Goal: Transaction & Acquisition: Purchase product/service

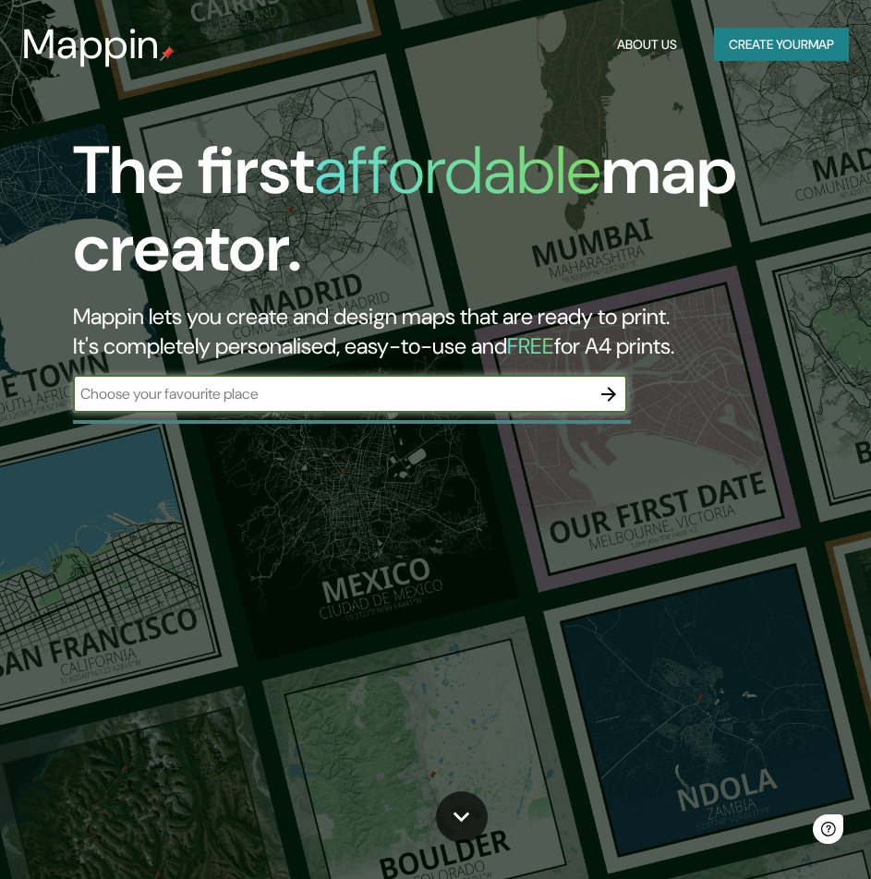
click at [422, 392] on input "text" at bounding box center [331, 393] width 517 height 21
type input "PERU"
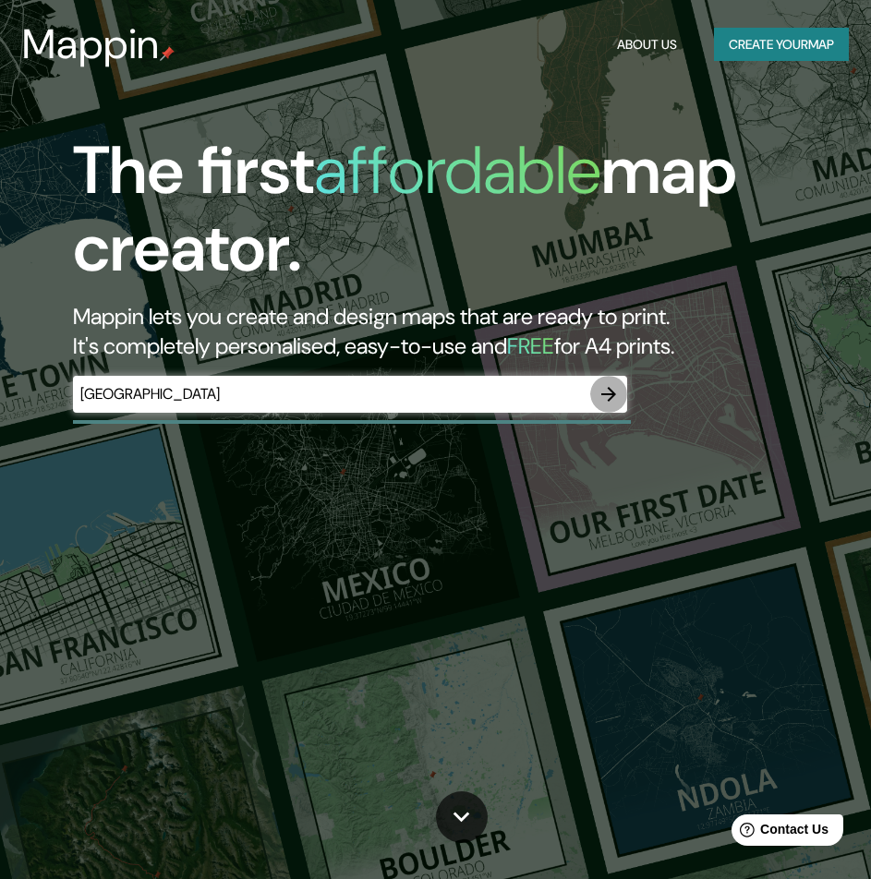
click at [597, 399] on button "button" at bounding box center [608, 394] width 37 height 37
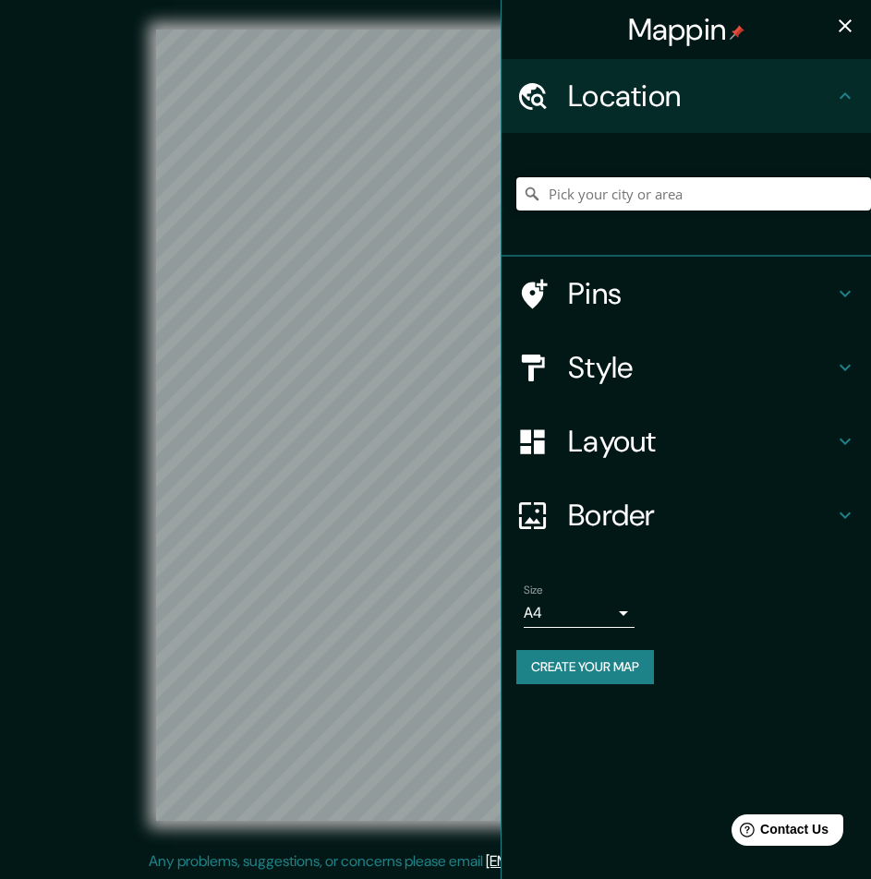
click at [649, 191] on input "Pick your city or area" at bounding box center [693, 193] width 355 height 33
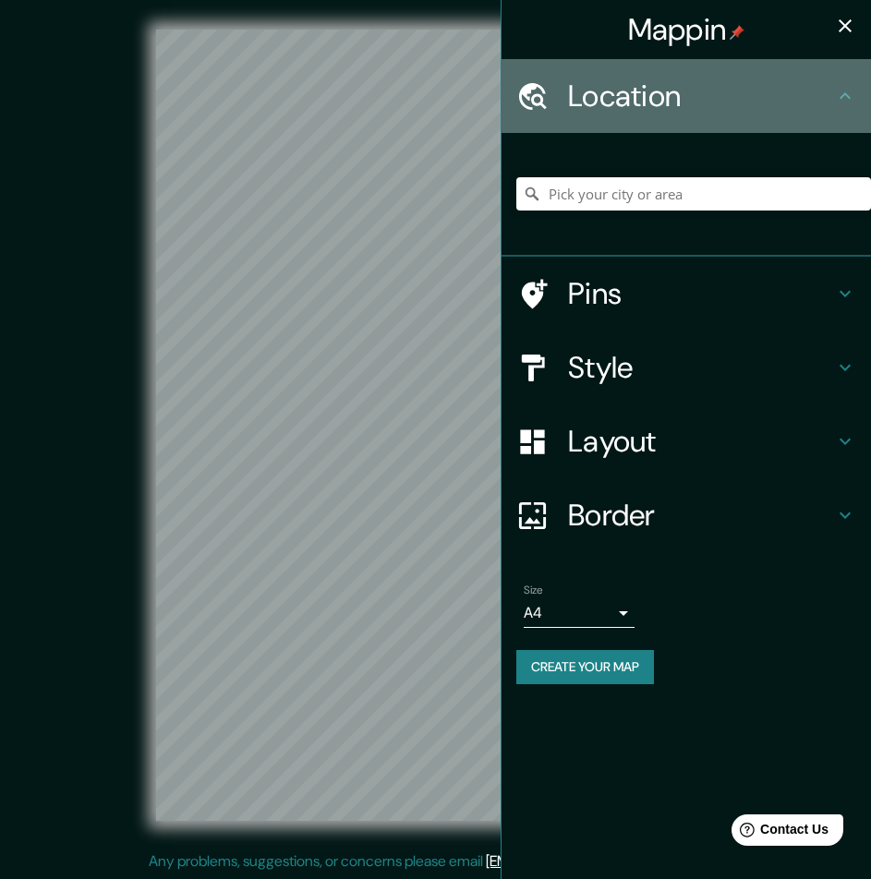
click at [718, 106] on h4 "Location" at bounding box center [701, 96] width 266 height 37
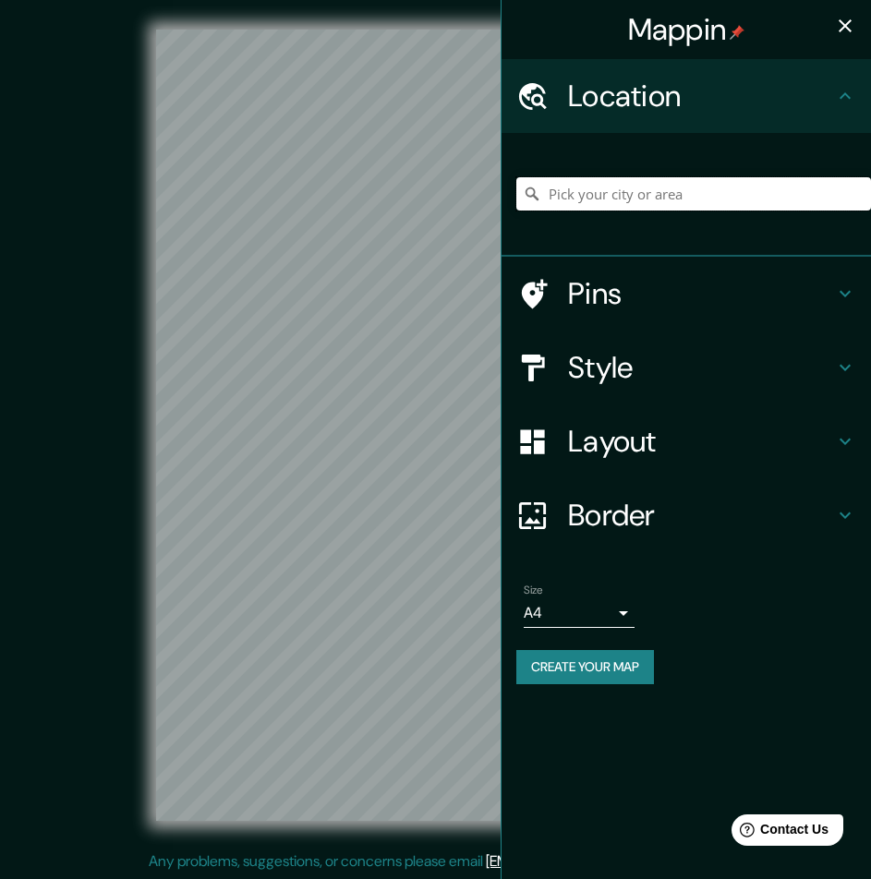
click at [680, 206] on input "Pick your city or area" at bounding box center [693, 193] width 355 height 33
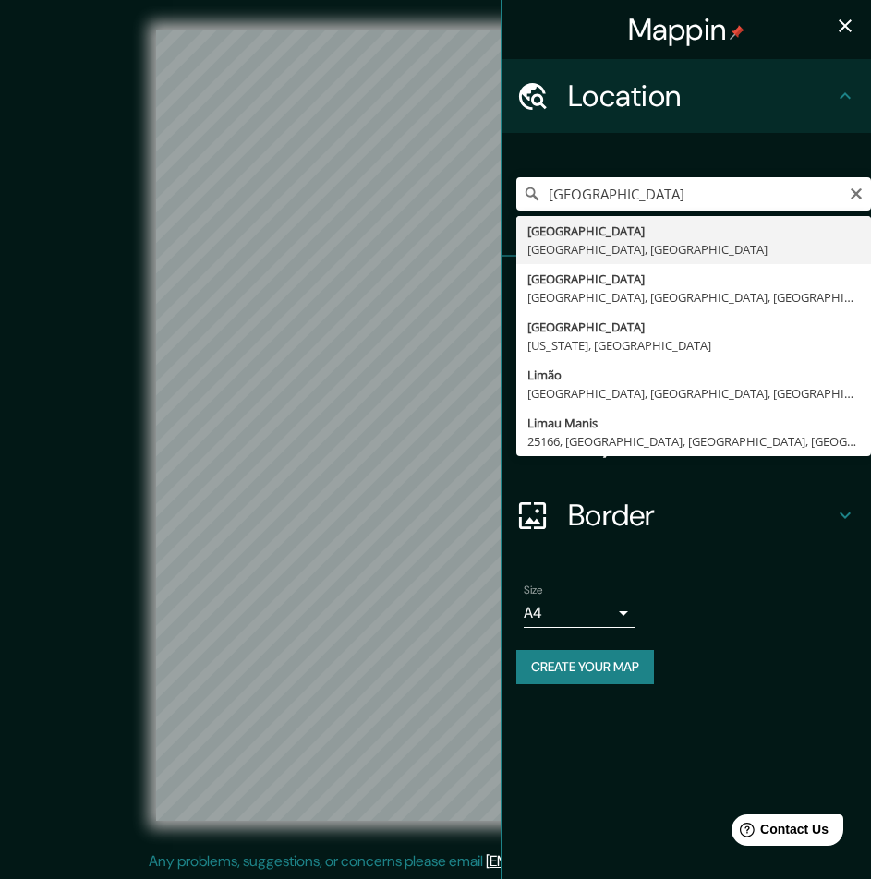
type input "[GEOGRAPHIC_DATA], [GEOGRAPHIC_DATA], [GEOGRAPHIC_DATA]"
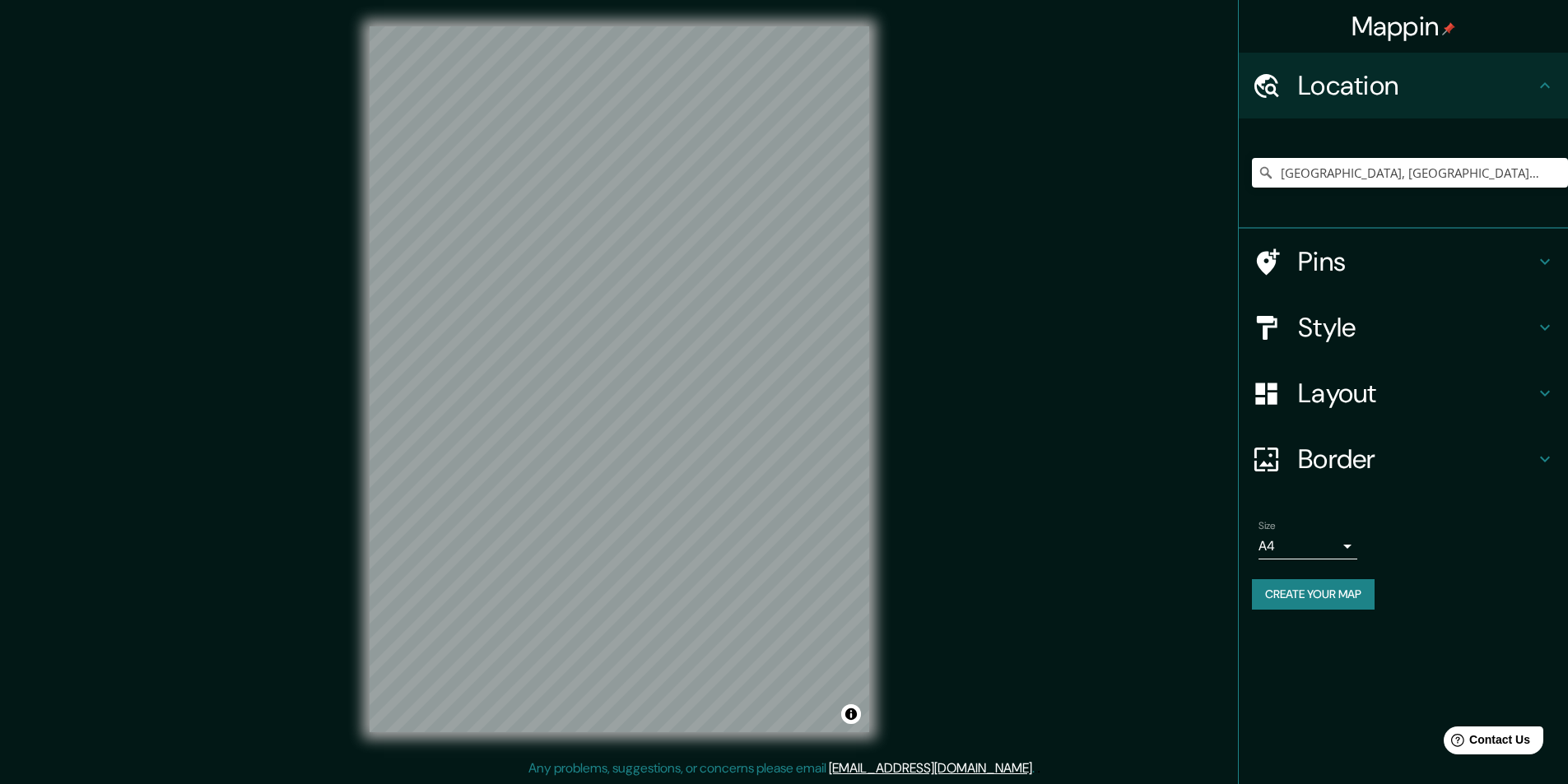
click at [776, 321] on h4 "Style" at bounding box center [1416, 327] width 237 height 33
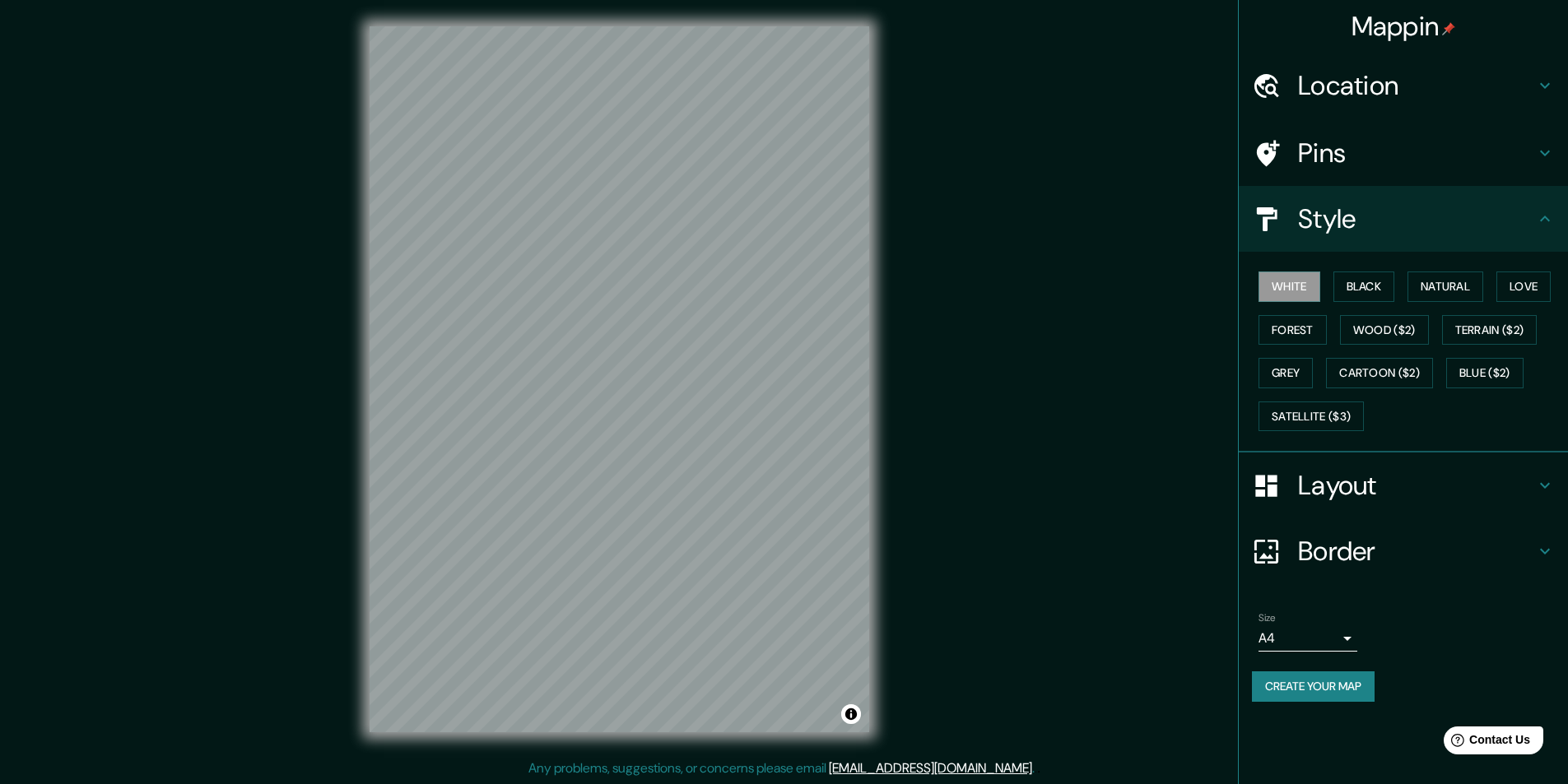
click at [776, 140] on h4 "Pins" at bounding box center [1416, 152] width 237 height 33
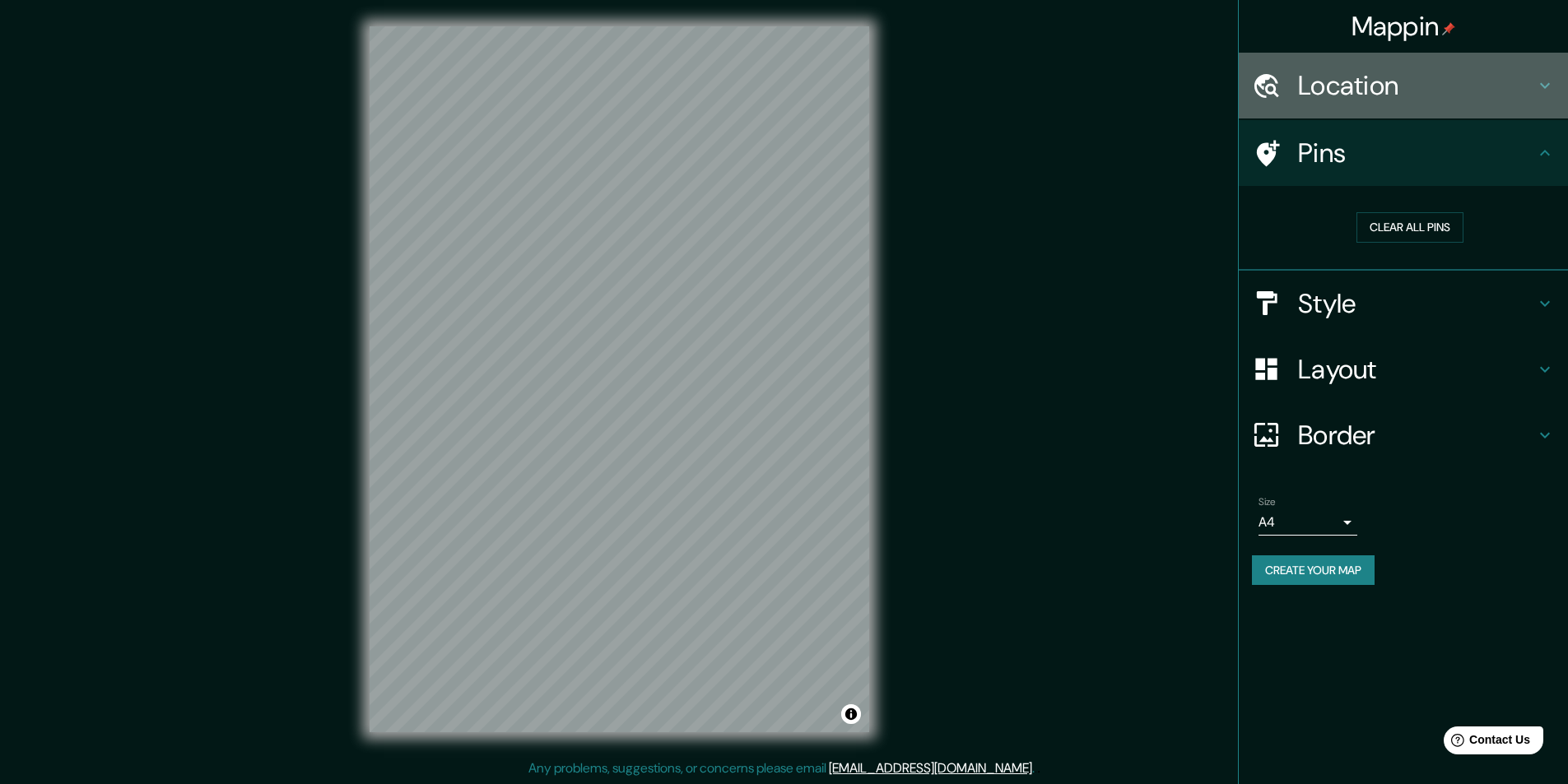
click at [776, 70] on div "Location" at bounding box center [1403, 86] width 329 height 66
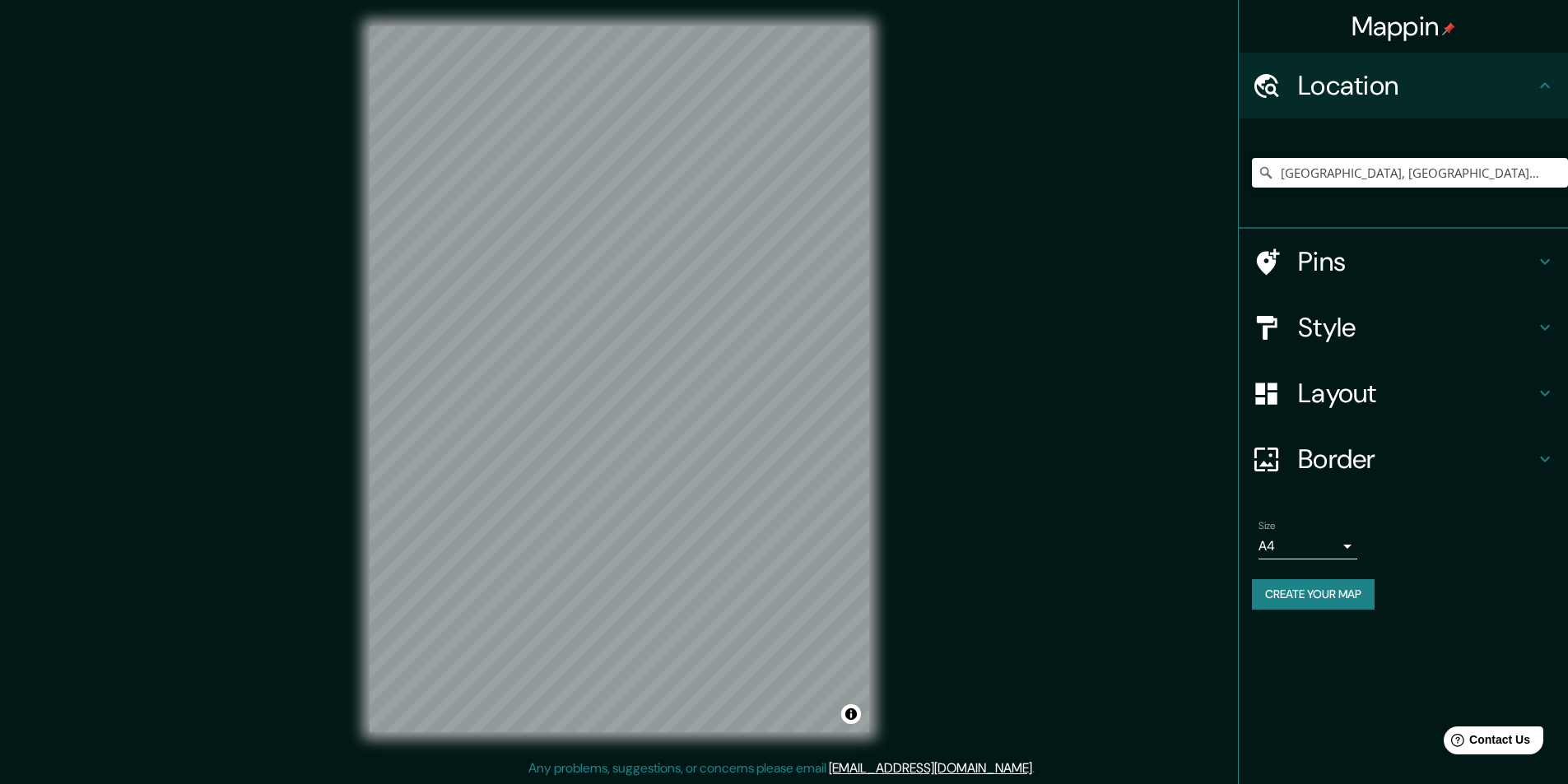
click at [776, 396] on h4 "Layout" at bounding box center [1416, 393] width 237 height 33
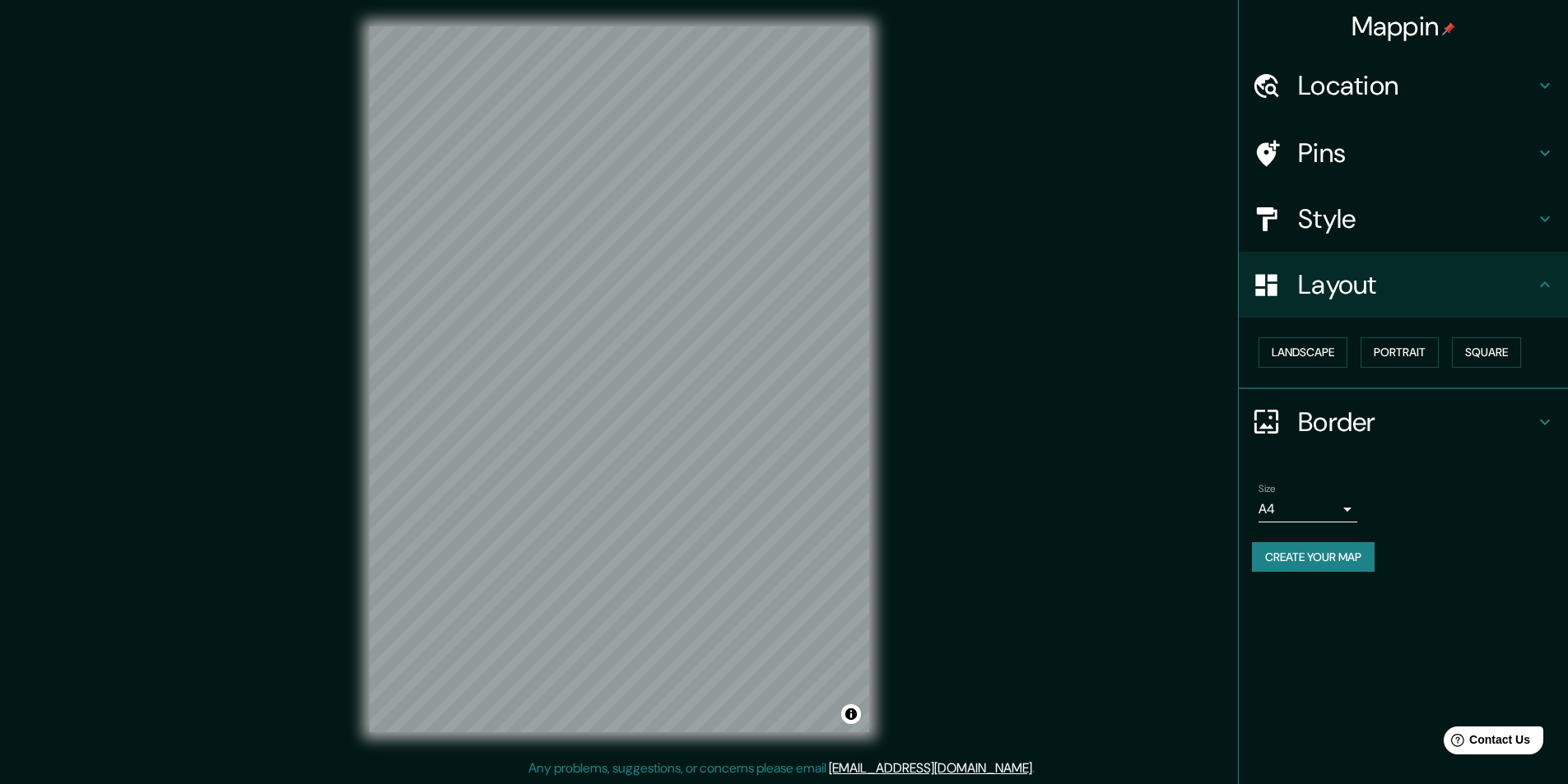
click at [776, 404] on div "Border" at bounding box center [1403, 422] width 329 height 66
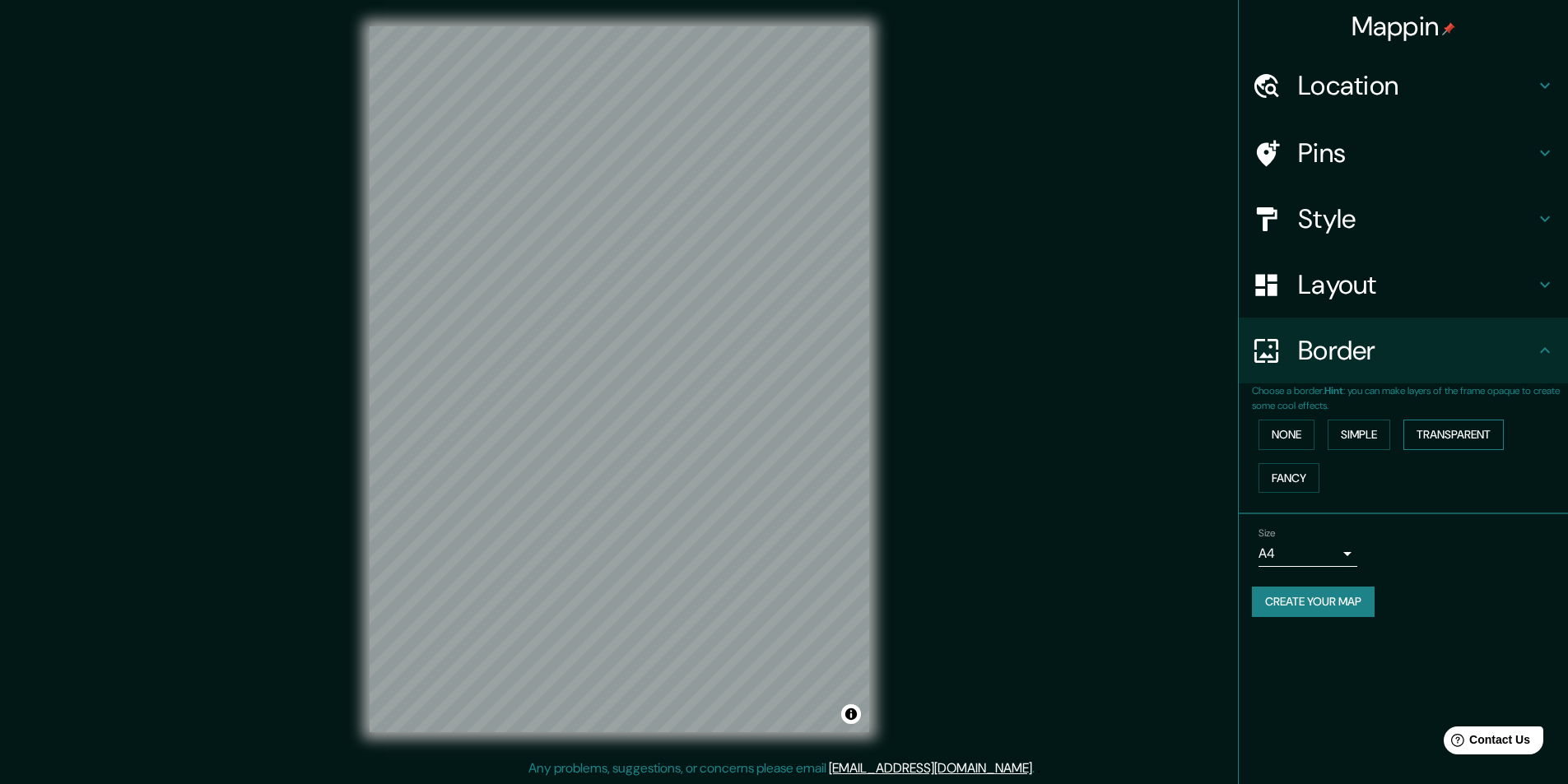
click at [776, 436] on button "Transparent" at bounding box center [1454, 435] width 101 height 30
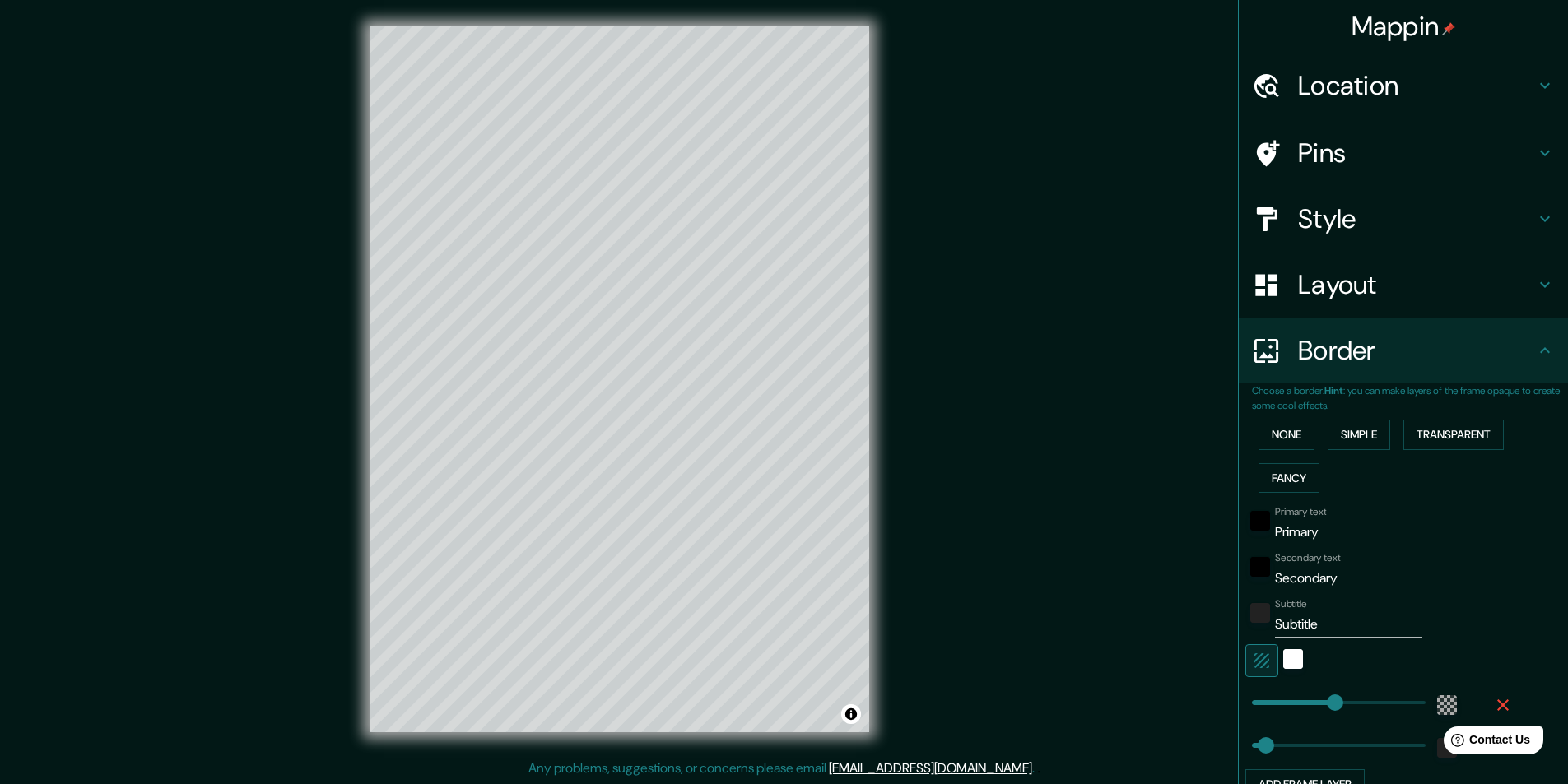
click at [776, 94] on h4 "Location" at bounding box center [1416, 86] width 237 height 33
type input "291"
type input "49"
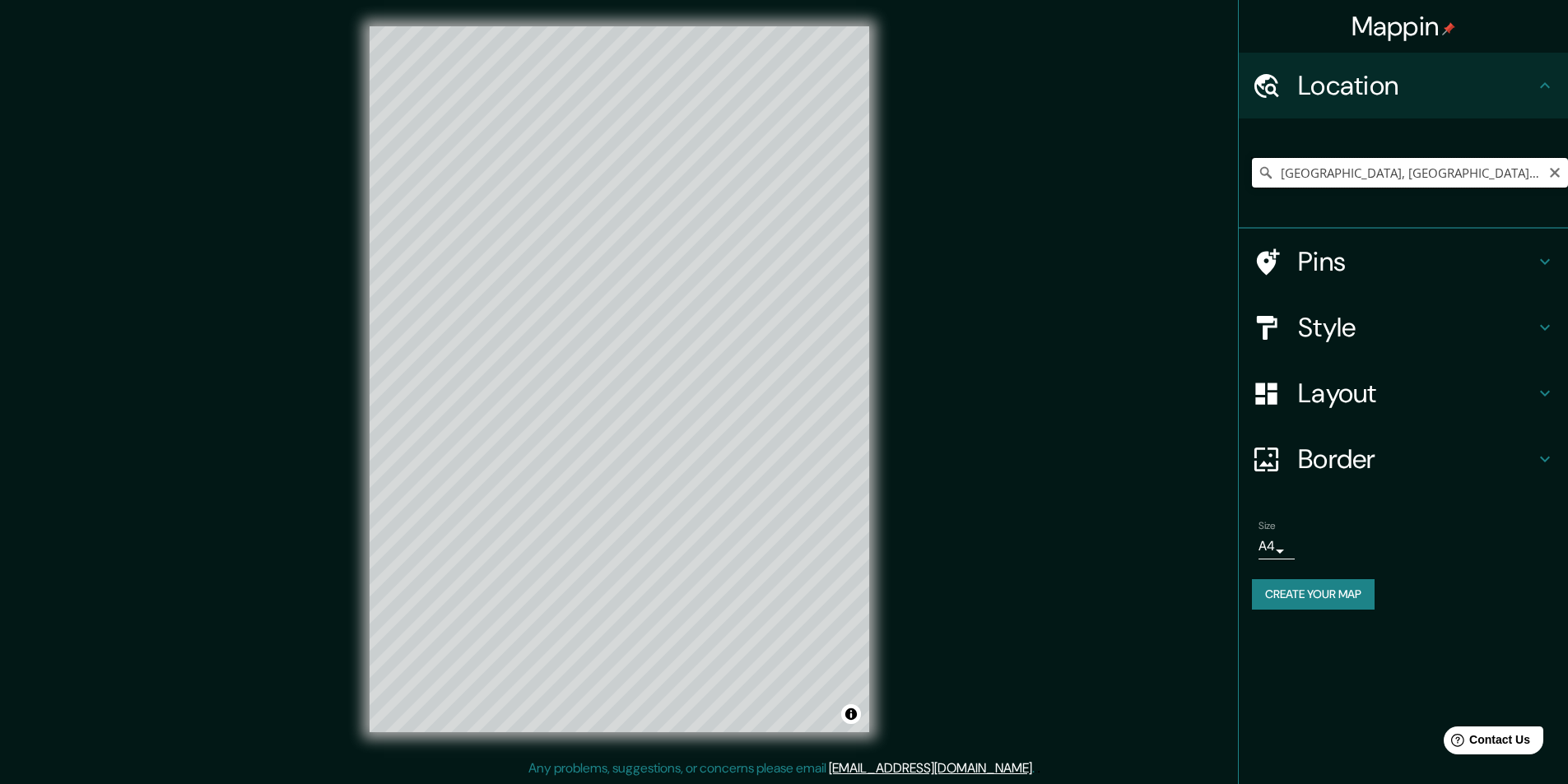
click at [776, 162] on input "[GEOGRAPHIC_DATA], [GEOGRAPHIC_DATA], [GEOGRAPHIC_DATA]" at bounding box center [1410, 172] width 316 height 29
click at [776, 190] on div "[GEOGRAPHIC_DATA], [GEOGRAPHIC_DATA], [GEOGRAPHIC_DATA]" at bounding box center [1410, 173] width 316 height 82
click at [776, 172] on input "[GEOGRAPHIC_DATA], [GEOGRAPHIC_DATA], [GEOGRAPHIC_DATA]" at bounding box center [1410, 172] width 316 height 29
click at [776, 175] on input "[GEOGRAPHIC_DATA], [GEOGRAPHIC_DATA], [GEOGRAPHIC_DATA]" at bounding box center [1410, 172] width 316 height 29
click at [776, 174] on input "[GEOGRAPHIC_DATA], [GEOGRAPHIC_DATA], [GEOGRAPHIC_DATA]" at bounding box center [1410, 172] width 316 height 29
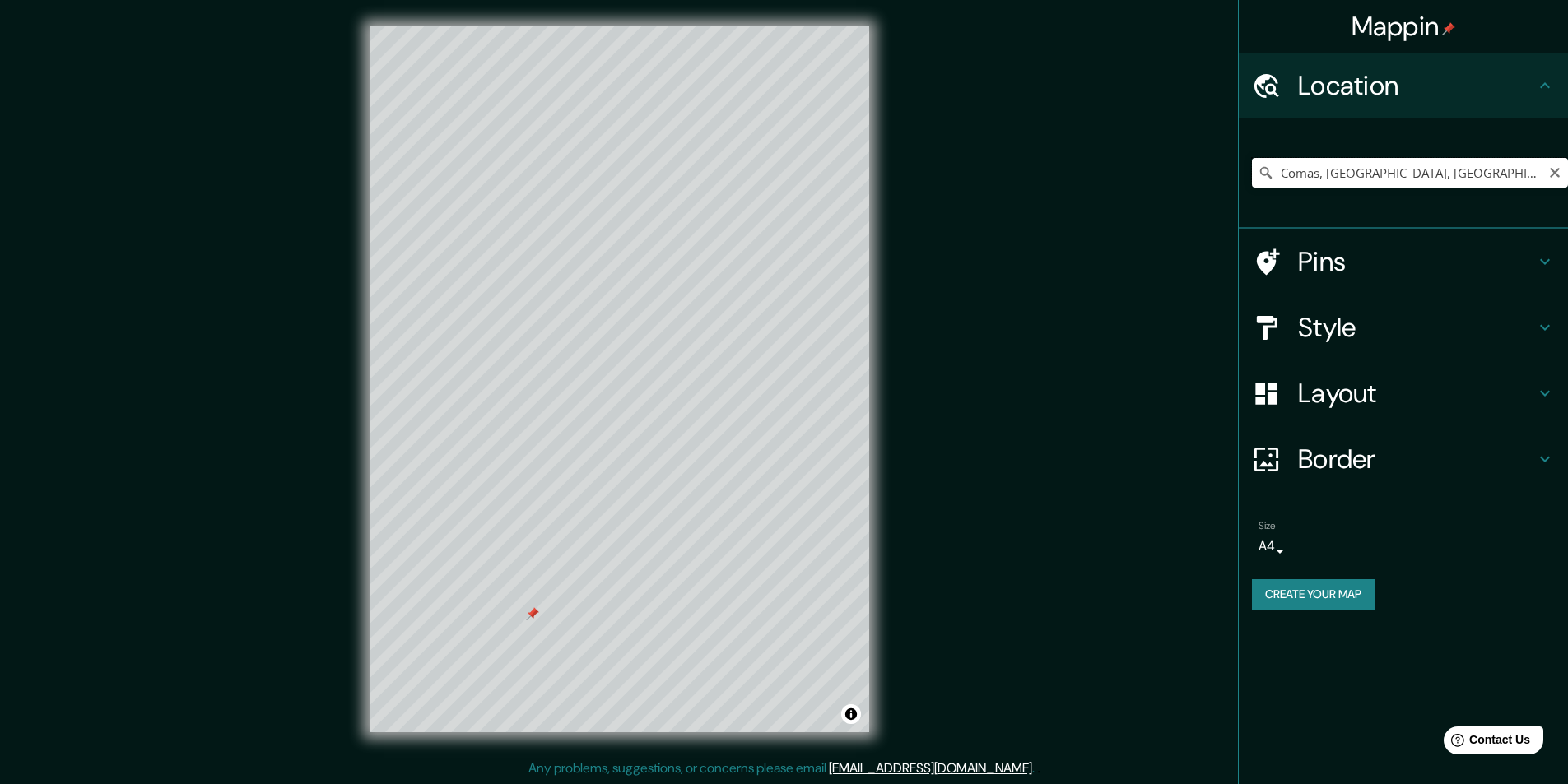
click at [776, 167] on input "Comas, Lima, Provincia de Lima, Perú" at bounding box center [1410, 172] width 316 height 29
click at [776, 177] on input "Pasaje Benavides, Lima, Provincia de Lima, Perú" at bounding box center [1410, 172] width 316 height 29
drag, startPoint x: 1379, startPoint y: 174, endPoint x: 1225, endPoint y: 175, distance: 154.0
click at [776, 175] on div "Mappin Location Pasaje Benavides, Lima, Provincia de Lima, Perú Pins Style Layo…" at bounding box center [784, 392] width 1568 height 785
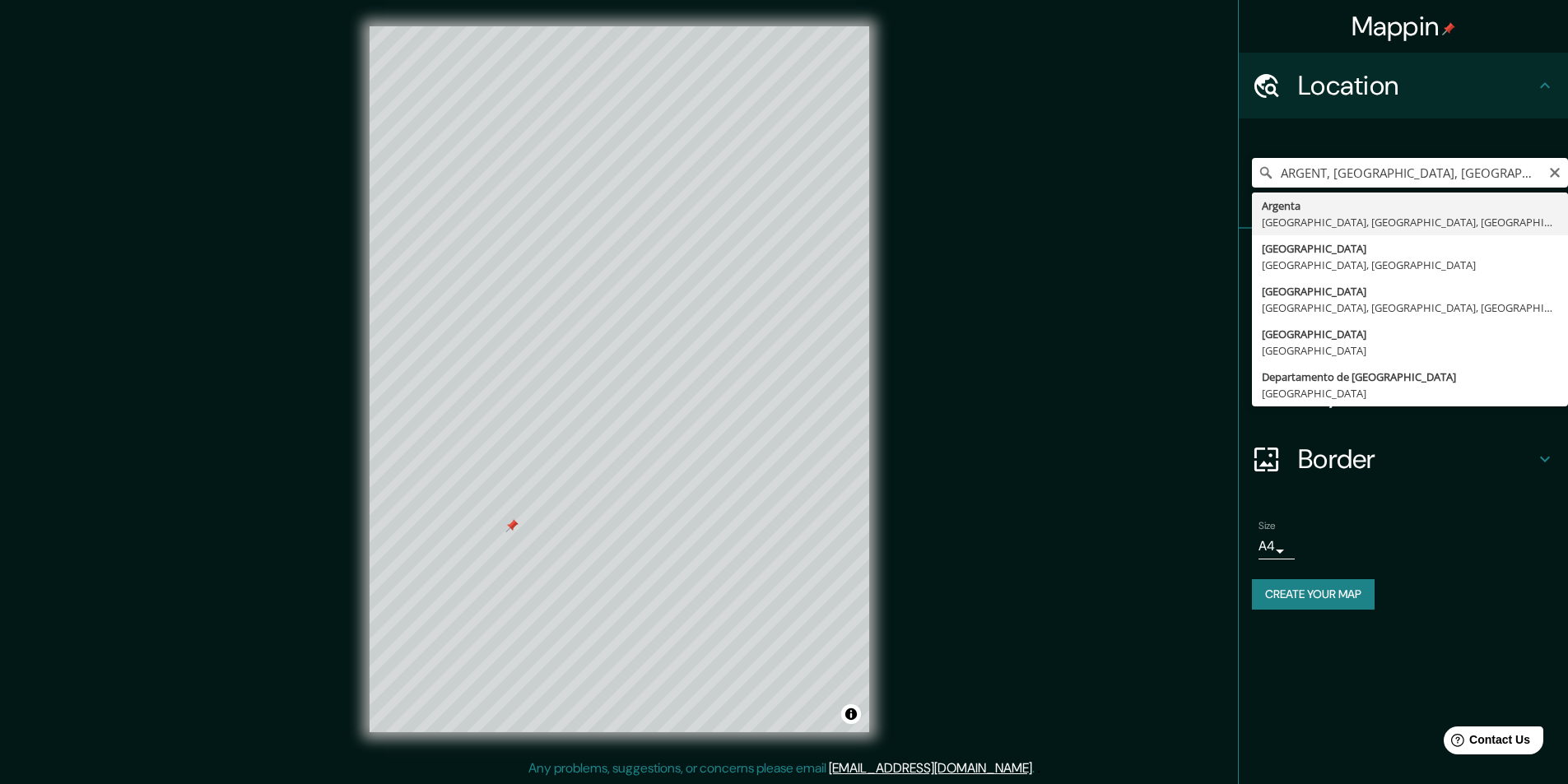
type input "Argenta, [GEOGRAPHIC_DATA], [GEOGRAPHIC_DATA], [GEOGRAPHIC_DATA]"
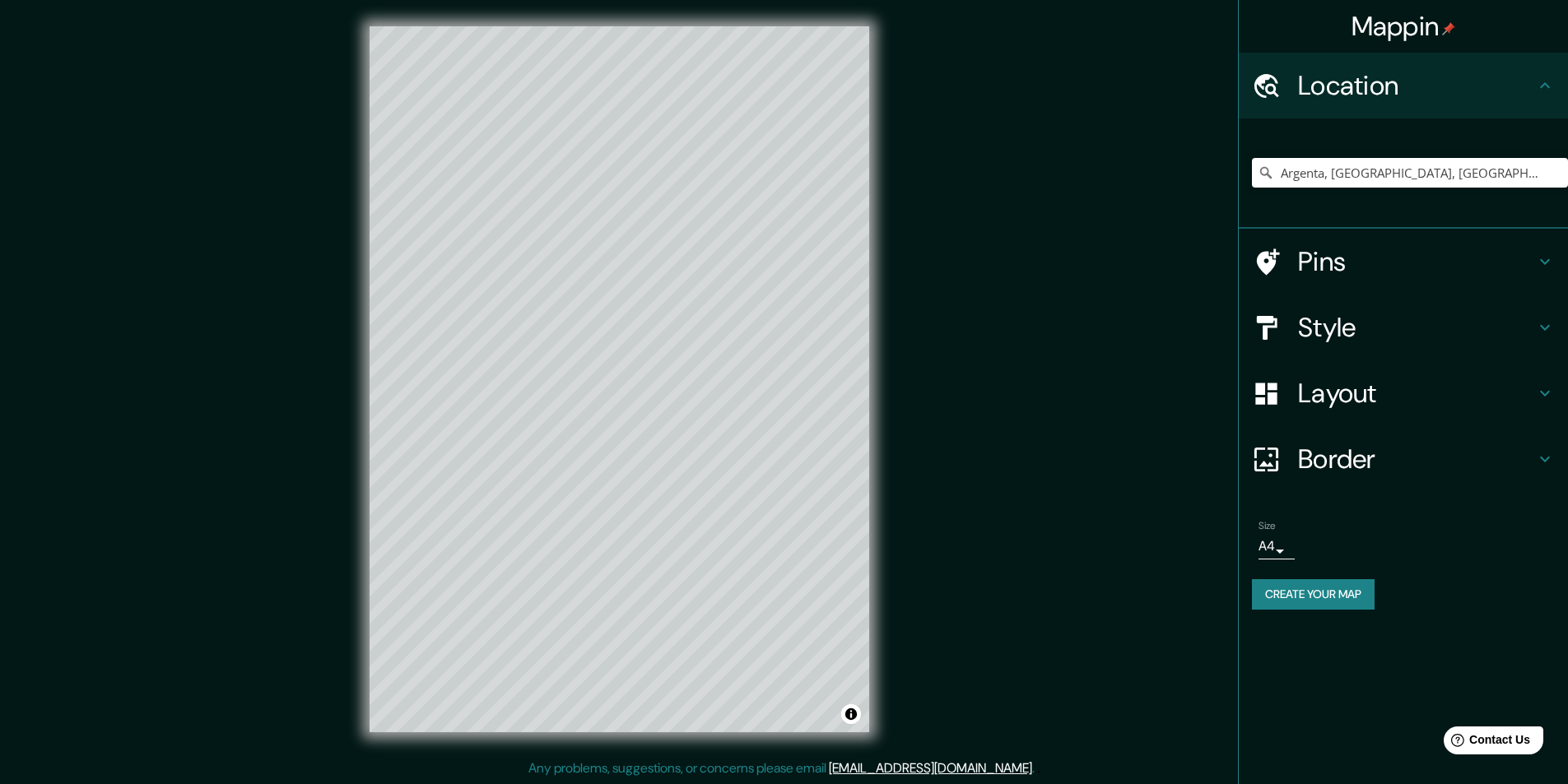
click at [776, 578] on div "Size A4 single Create your map" at bounding box center [1404, 568] width 303 height 110
click at [776, 595] on button "Create your map" at bounding box center [1314, 594] width 123 height 30
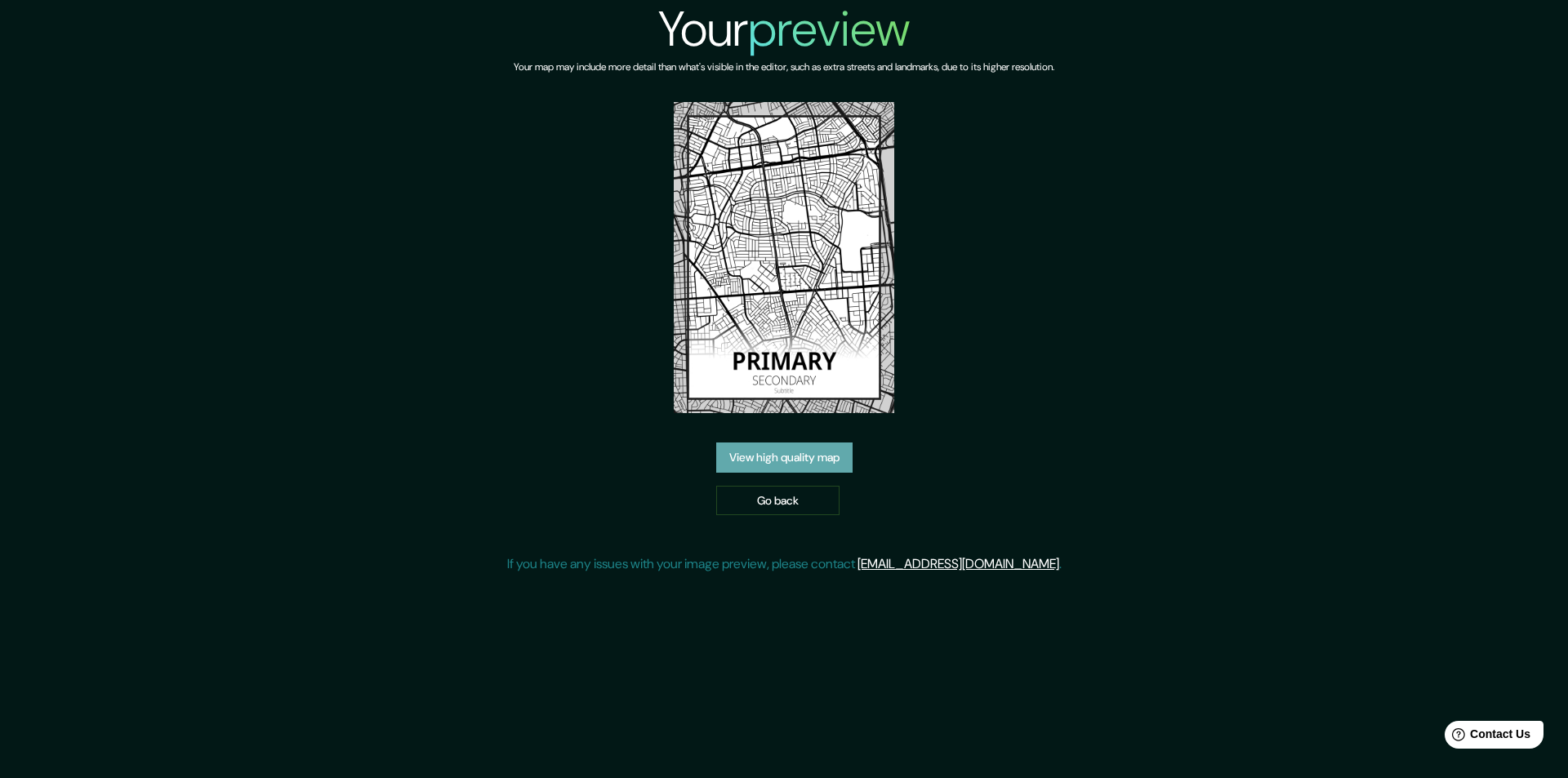
click at [792, 460] on link "View high quality map" at bounding box center [784, 458] width 136 height 30
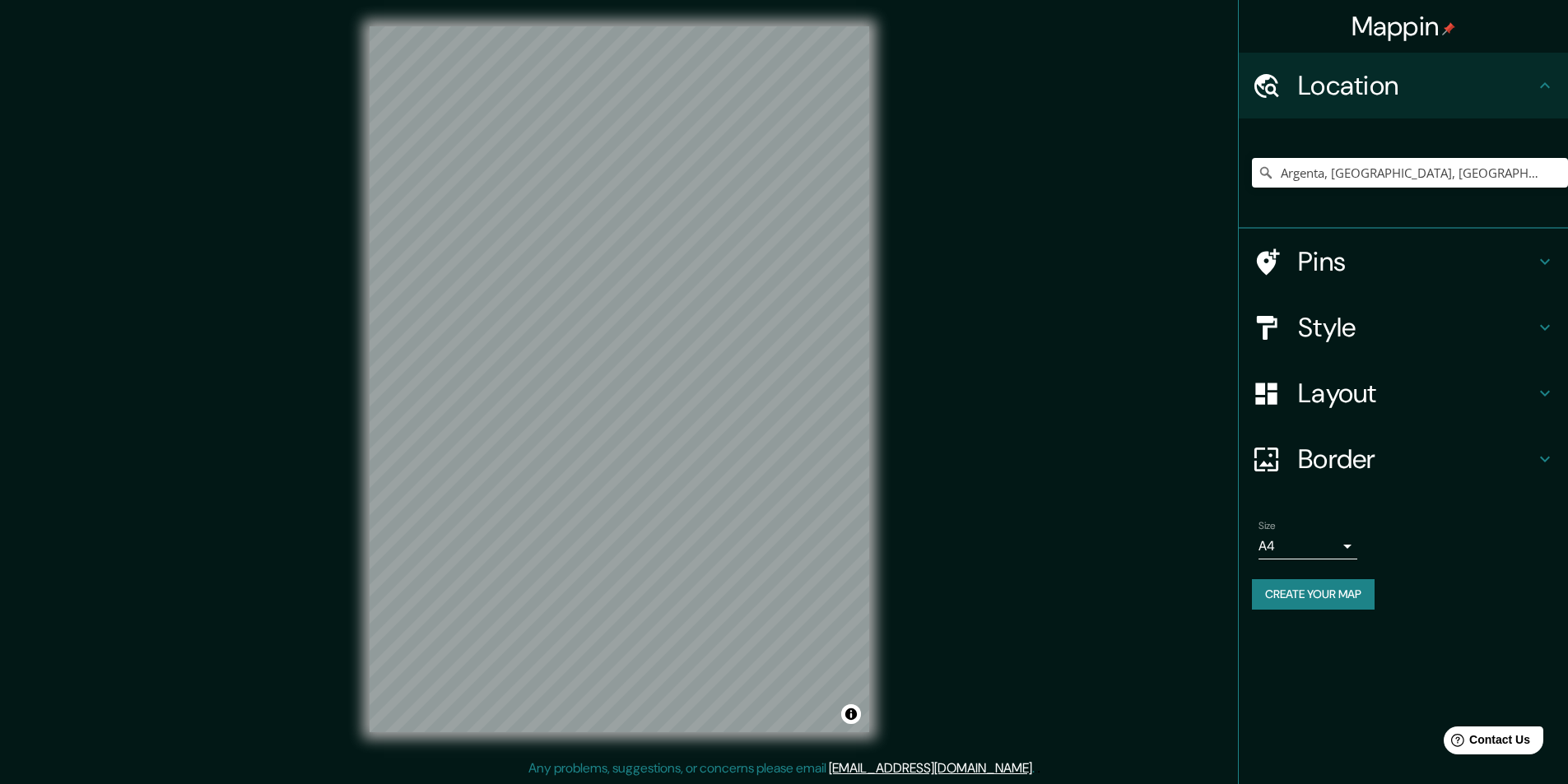
click at [1294, 585] on button "Create your map" at bounding box center [1314, 594] width 123 height 30
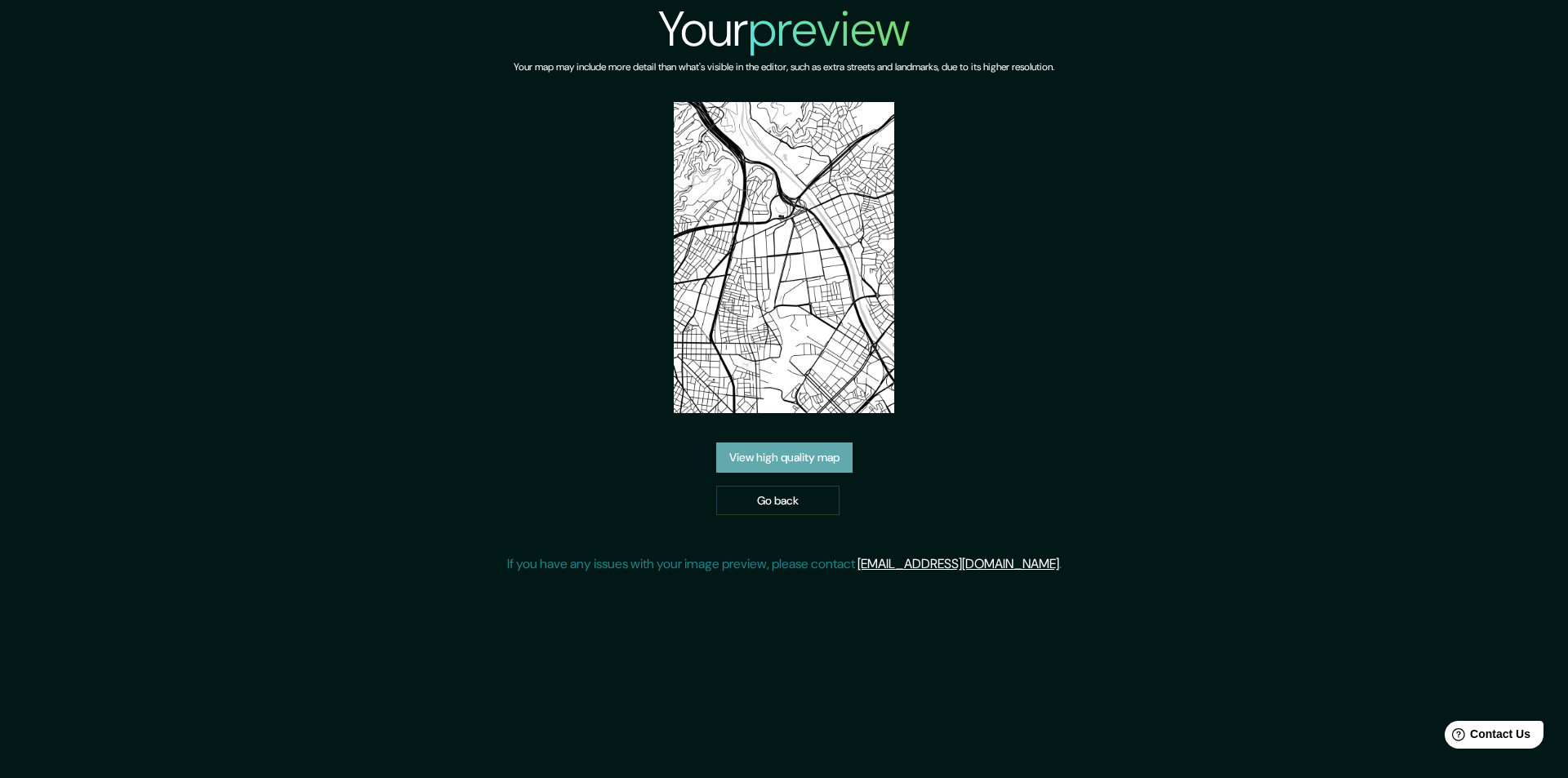
click at [762, 463] on link "View high quality map" at bounding box center [784, 458] width 136 height 30
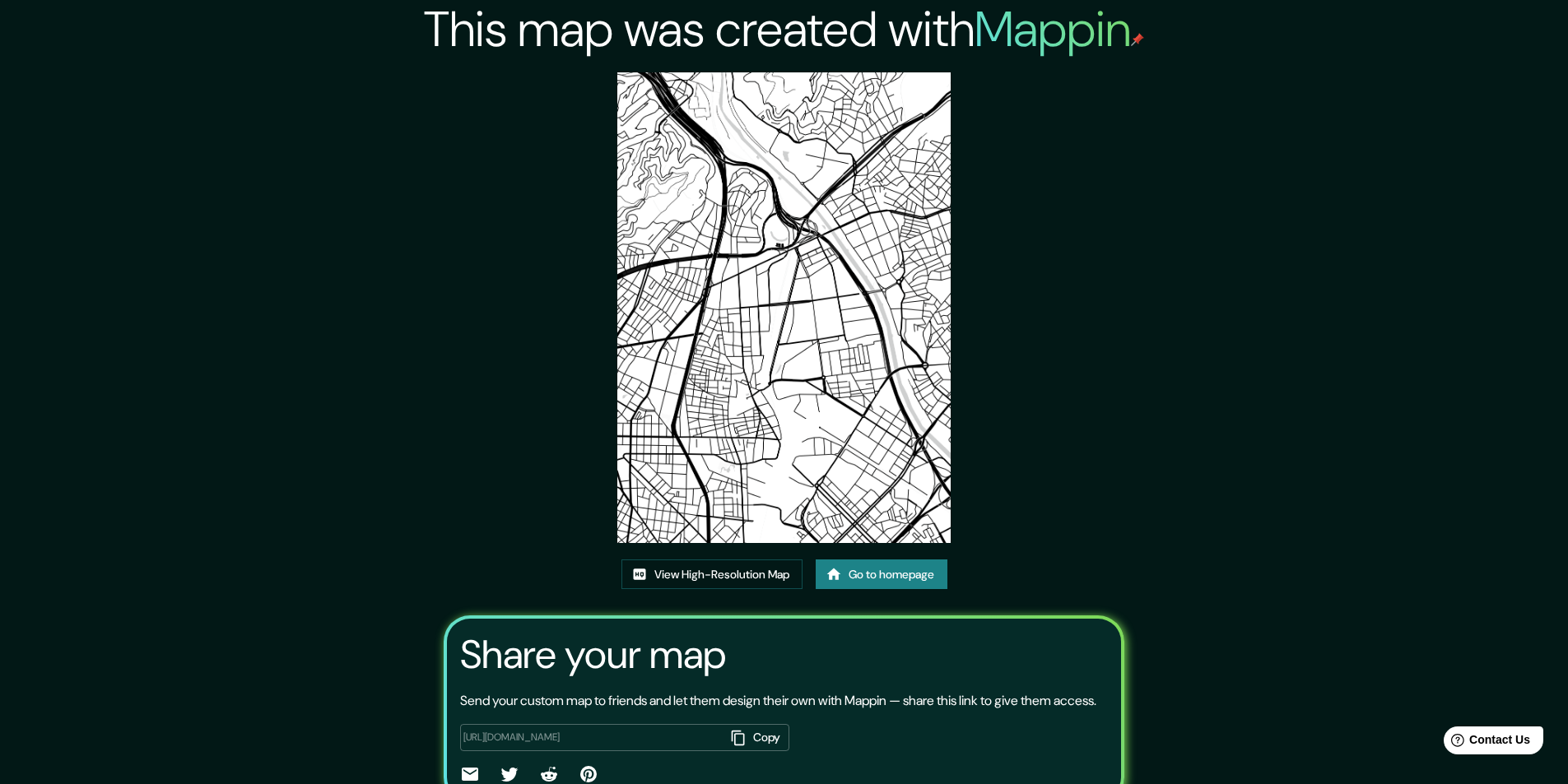
click at [748, 318] on img at bounding box center [784, 307] width 332 height 470
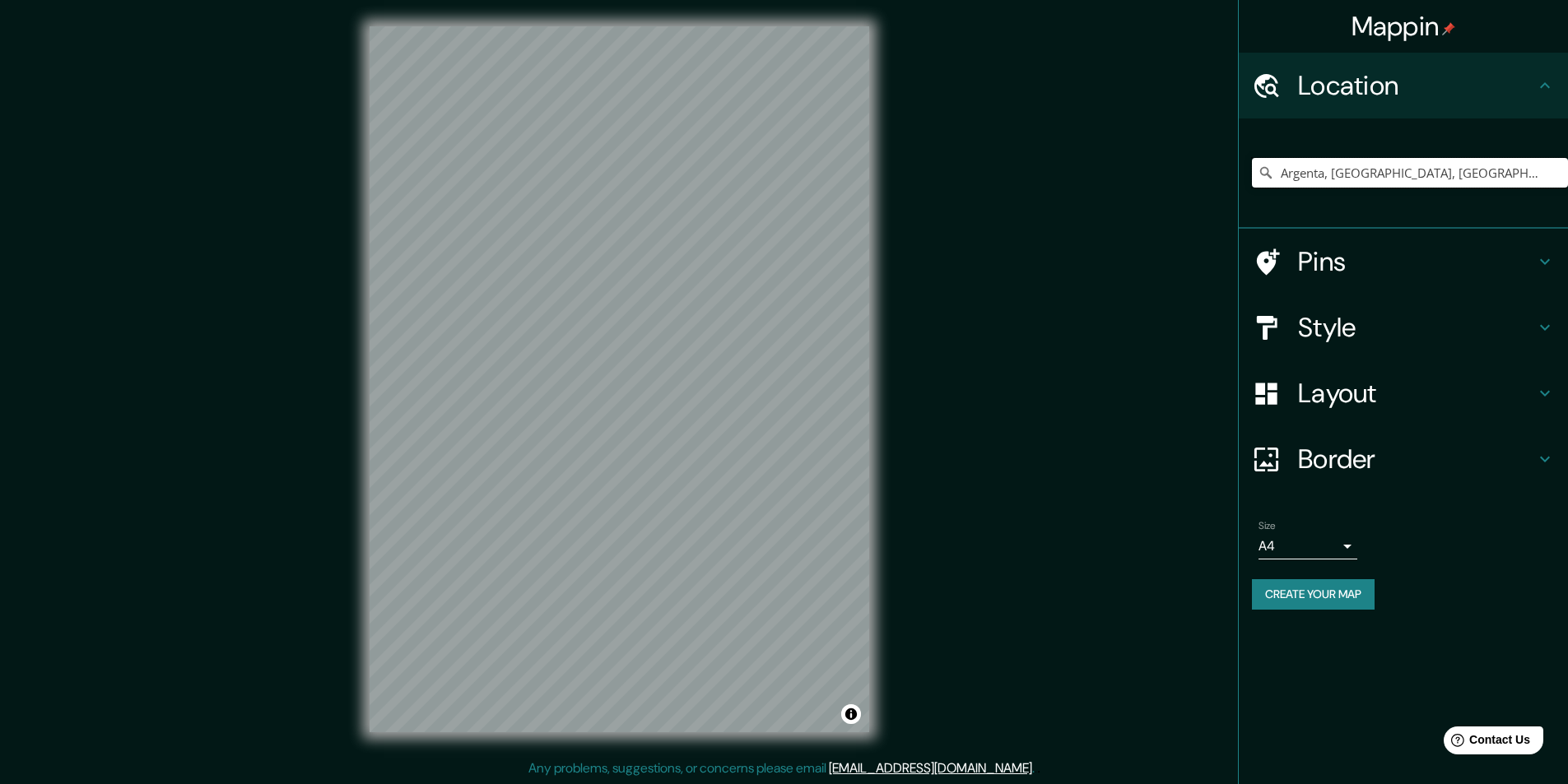
click at [1466, 177] on input "Argenta, [GEOGRAPHIC_DATA], [GEOGRAPHIC_DATA], [GEOGRAPHIC_DATA]" at bounding box center [1410, 172] width 316 height 29
click at [1532, 174] on input "Argenta, [GEOGRAPHIC_DATA], [GEOGRAPHIC_DATA], [GEOGRAPHIC_DATA]" at bounding box center [1410, 172] width 316 height 29
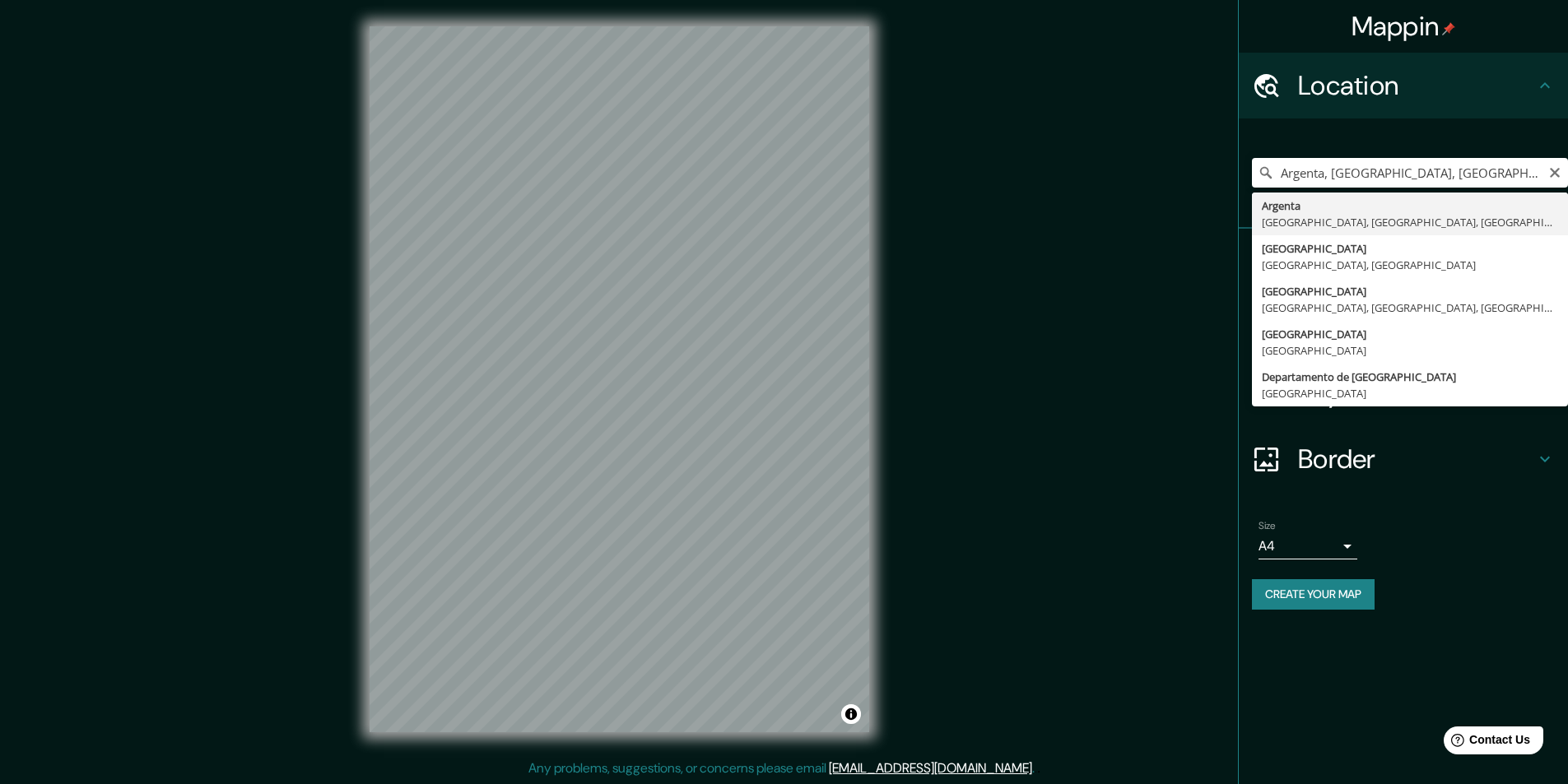
type input "Argenta, [GEOGRAPHIC_DATA], [GEOGRAPHIC_DATA], [GEOGRAPHIC_DATA]"
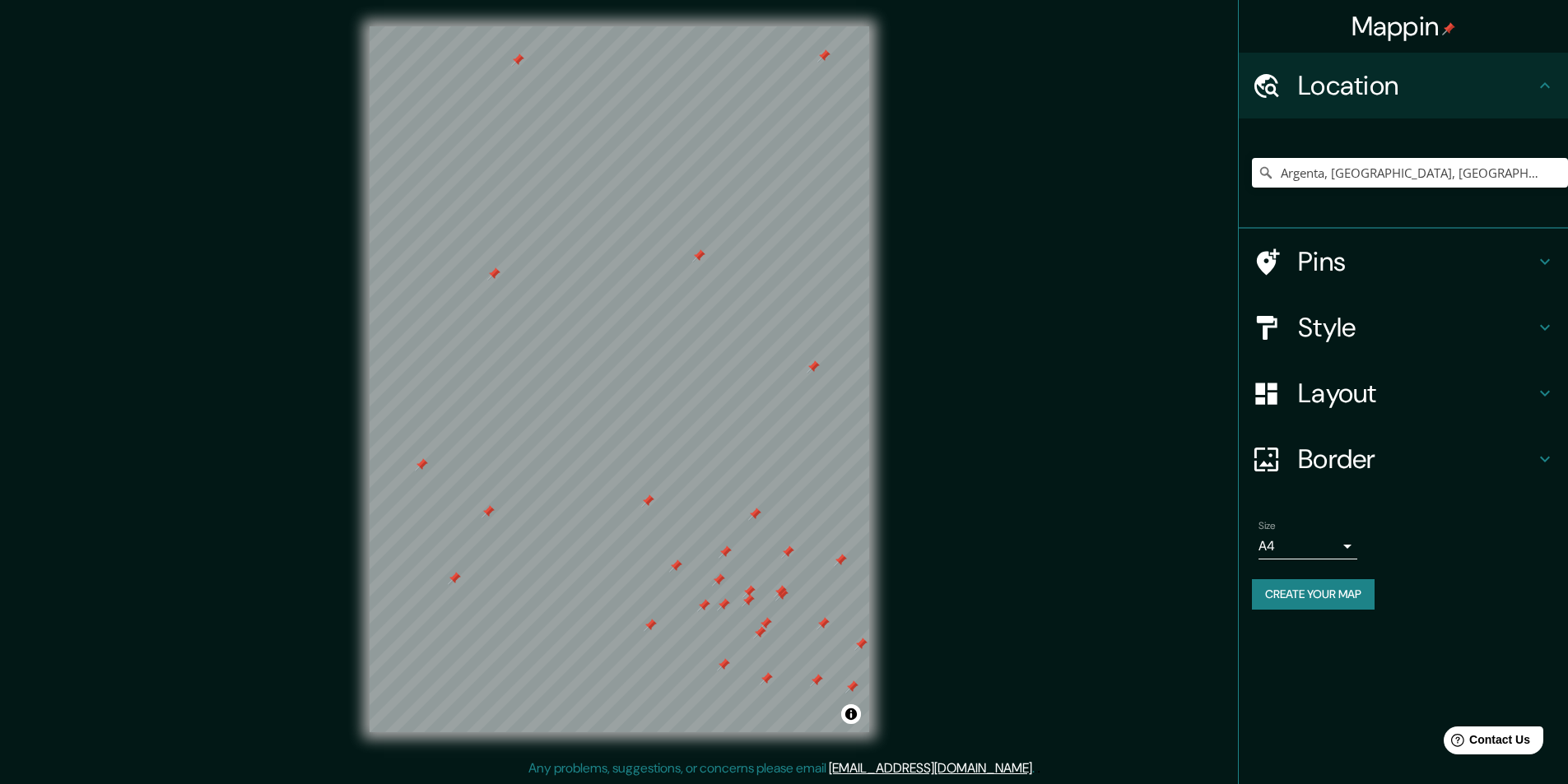
drag, startPoint x: 700, startPoint y: 605, endPoint x: 734, endPoint y: 584, distance: 40.0
click at [726, 584] on div at bounding box center [718, 580] width 13 height 13
click at [672, 626] on div at bounding box center [667, 625] width 13 height 13
drag, startPoint x: 722, startPoint y: 633, endPoint x: 609, endPoint y: 468, distance: 200.0
click at [609, 468] on div at bounding box center [615, 468] width 13 height 13
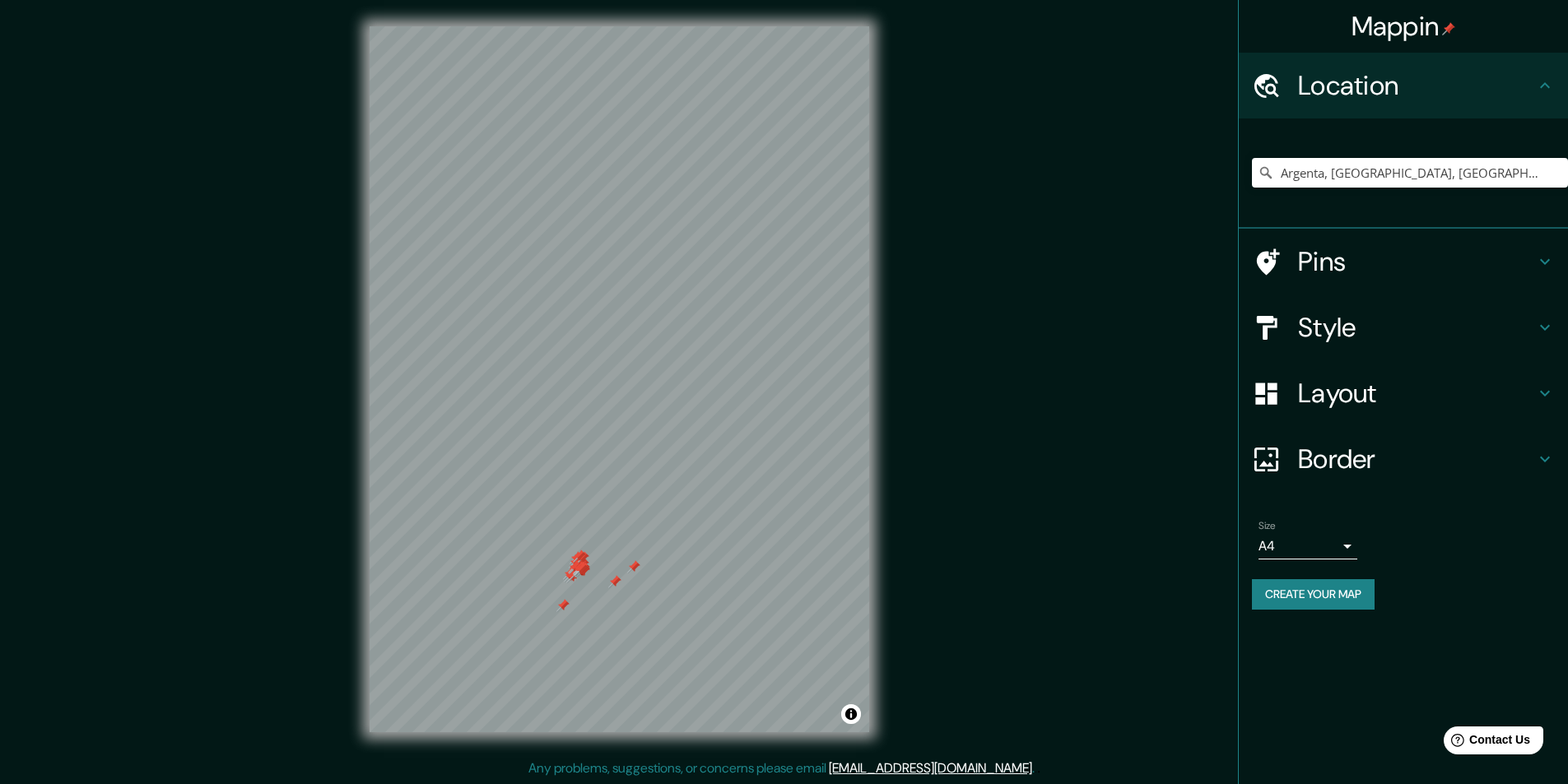
click at [560, 27] on div at bounding box center [620, 27] width 500 height 0
